Goal: Task Accomplishment & Management: Manage account settings

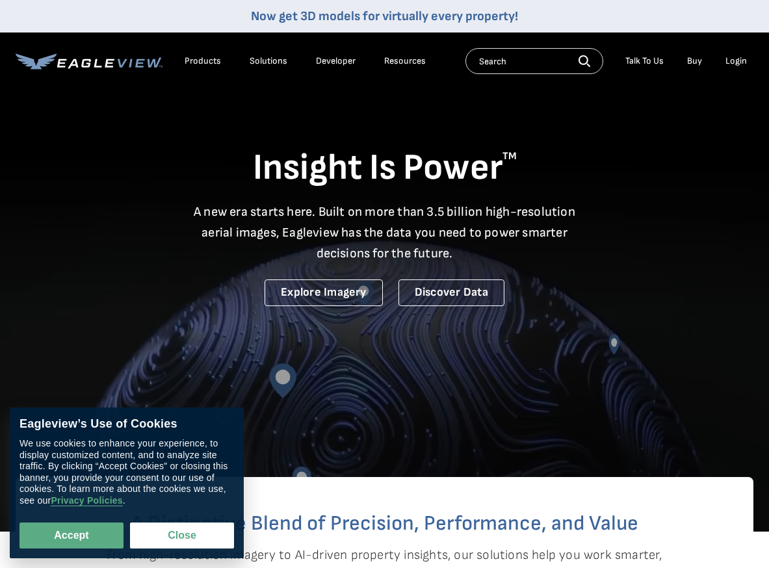
click at [733, 60] on div "Login" at bounding box center [736, 61] width 21 height 12
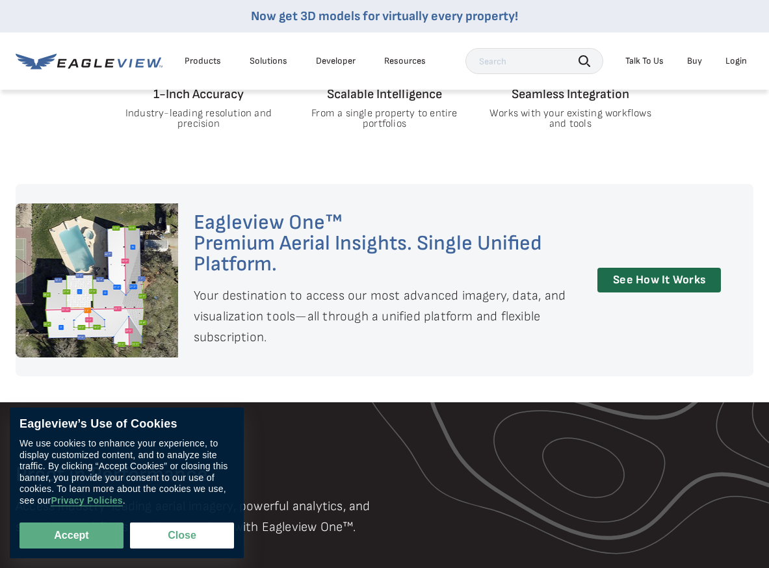
scroll to position [780, 0]
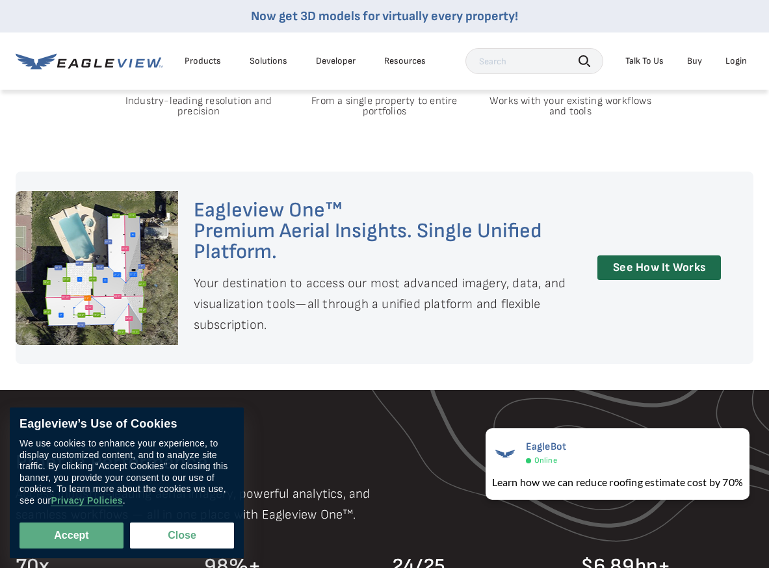
click at [740, 60] on div "Login" at bounding box center [736, 61] width 21 height 12
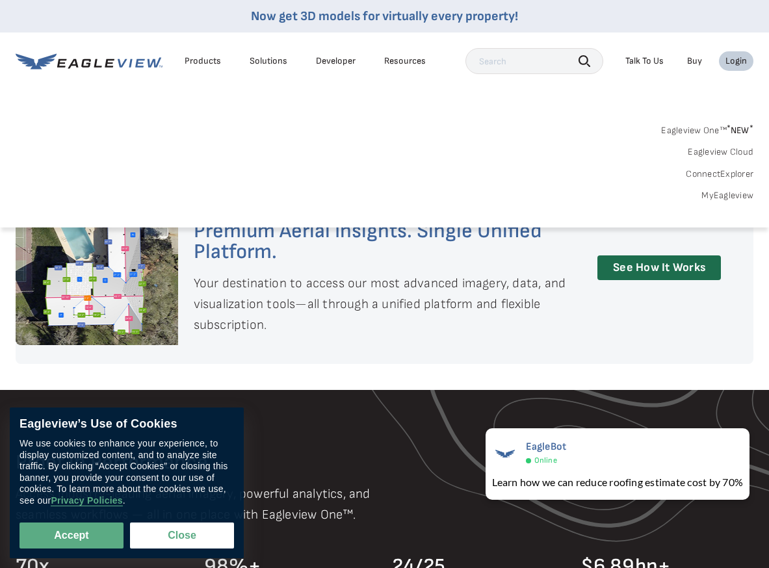
click at [727, 198] on link "MyEagleview" at bounding box center [728, 196] width 52 height 12
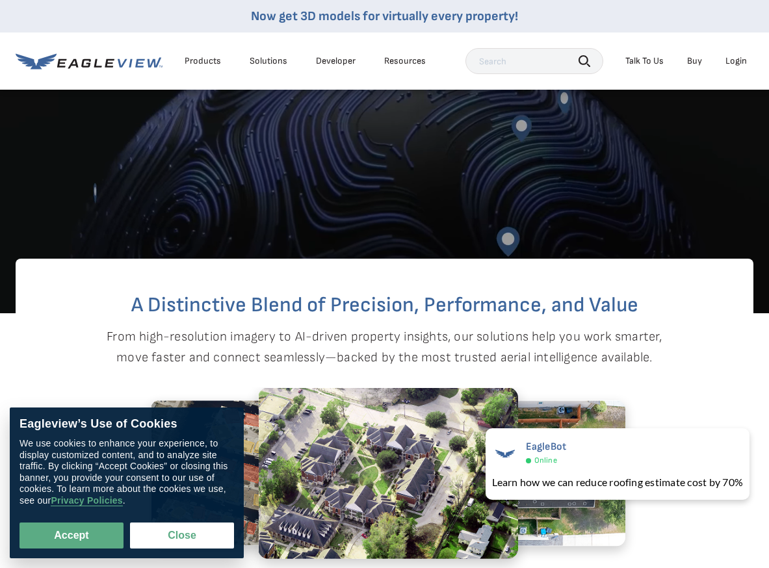
scroll to position [195, 0]
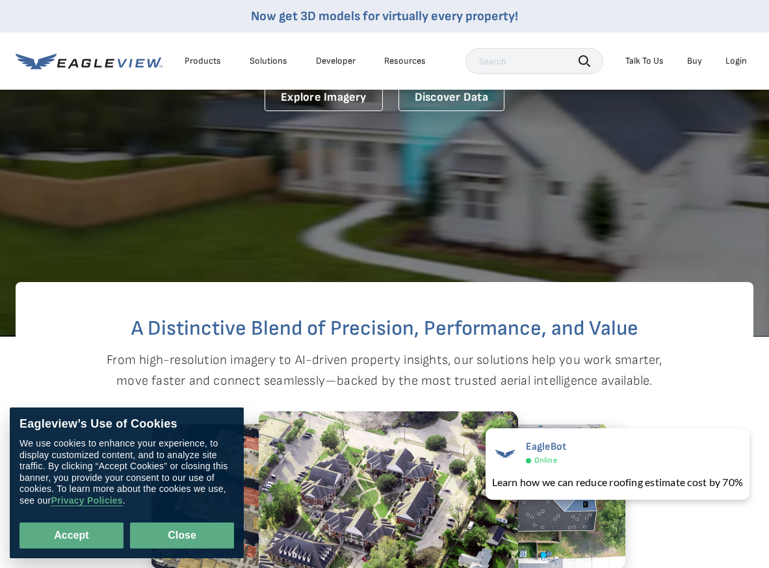
click at [188, 537] on button "Close" at bounding box center [182, 536] width 104 height 26
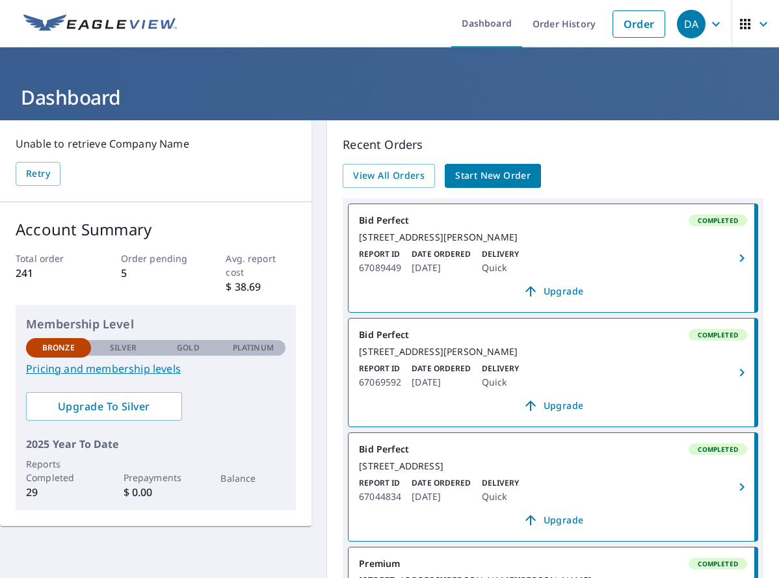
click at [686, 24] on div "DA" at bounding box center [691, 24] width 29 height 29
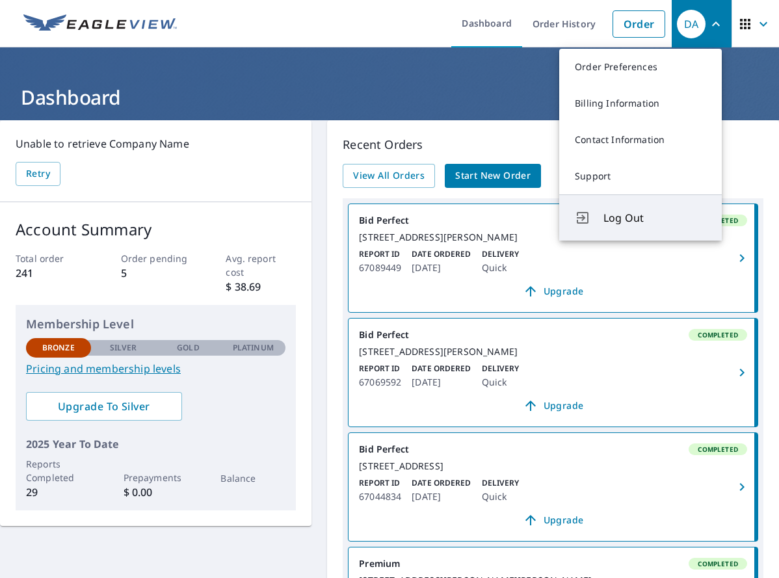
click at [617, 222] on span "Log Out" at bounding box center [655, 218] width 103 height 16
